Goal: Register for event/course

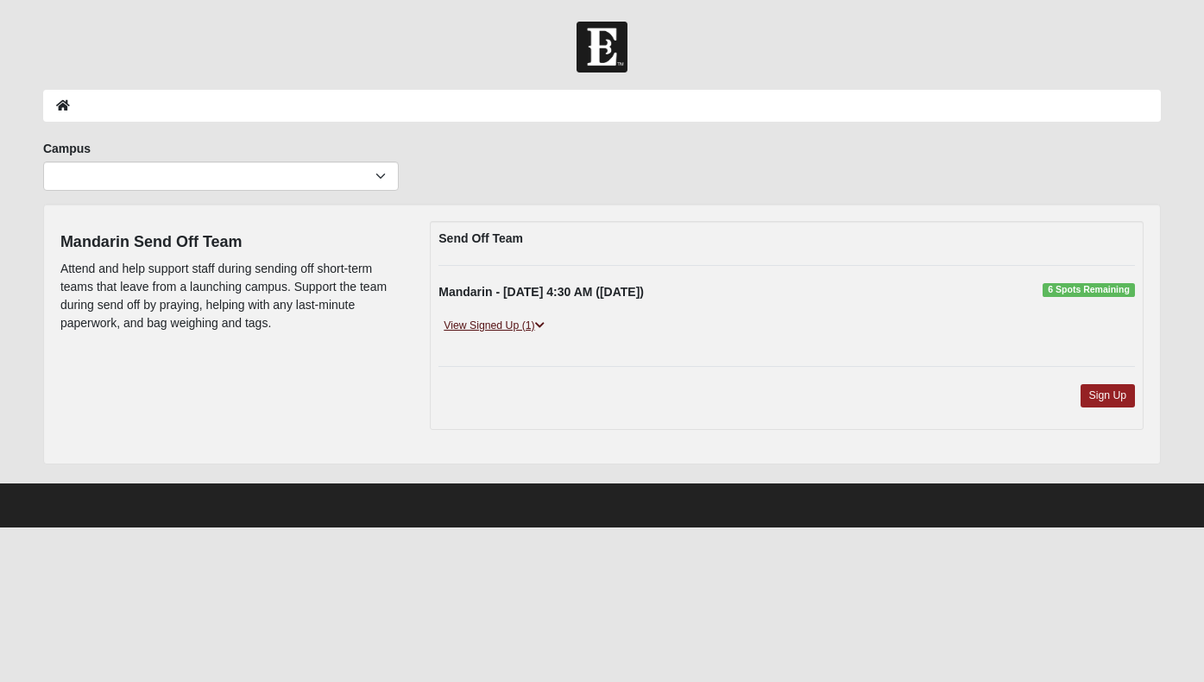
click at [535, 325] on link "View Signed Up (1)" at bounding box center [493, 326] width 110 height 18
click at [524, 317] on link "View Signed Up (2)" at bounding box center [493, 326] width 110 height 18
